Goal: Information Seeking & Learning: Learn about a topic

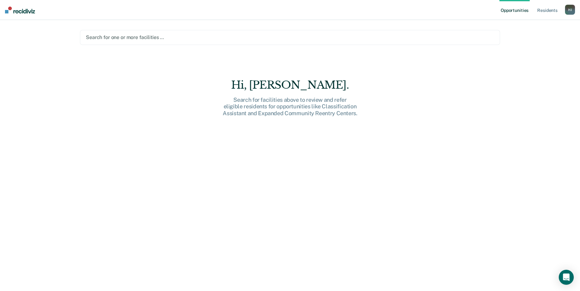
click at [153, 37] on div at bounding box center [290, 37] width 408 height 7
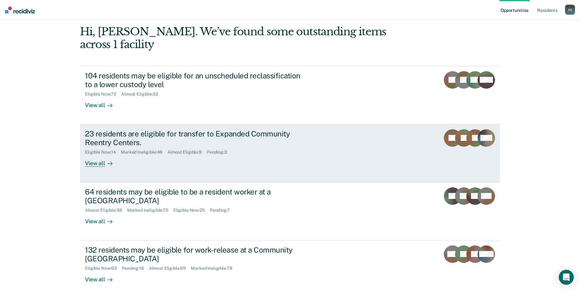
scroll to position [47, 0]
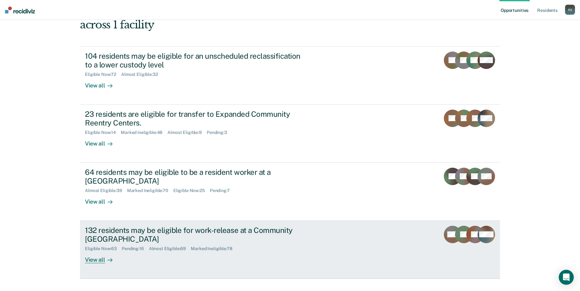
click at [172, 226] on div "132 residents may be eligible for work-release at a Community [GEOGRAPHIC_DATA]" at bounding box center [194, 235] width 219 height 18
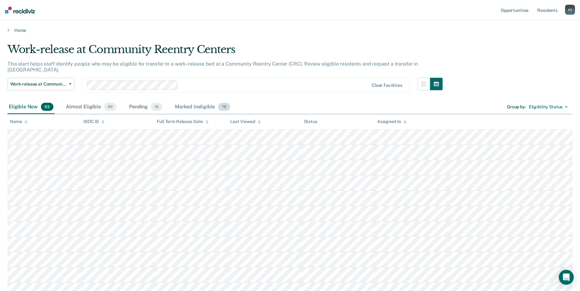
click at [200, 102] on div "Marked Ineligible 78" at bounding box center [203, 107] width 58 height 14
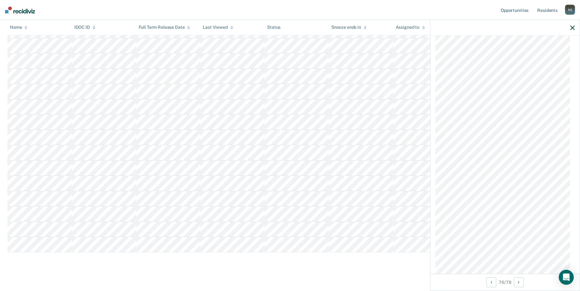
scroll to position [1394, 0]
click at [571, 28] on icon "button" at bounding box center [573, 28] width 4 height 4
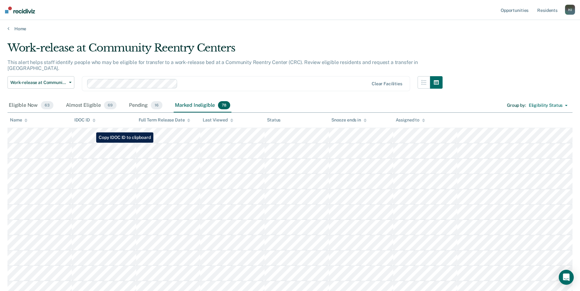
scroll to position [0, 0]
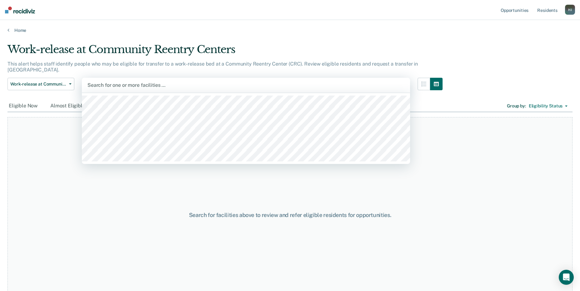
click at [174, 82] on div at bounding box center [245, 85] width 317 height 7
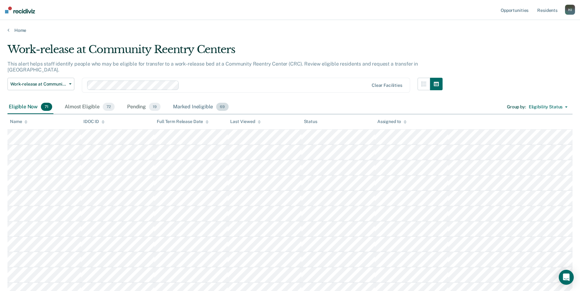
click at [196, 103] on div "Marked Ineligible 69" at bounding box center [201, 107] width 58 height 14
